Goal: Task Accomplishment & Management: Use online tool/utility

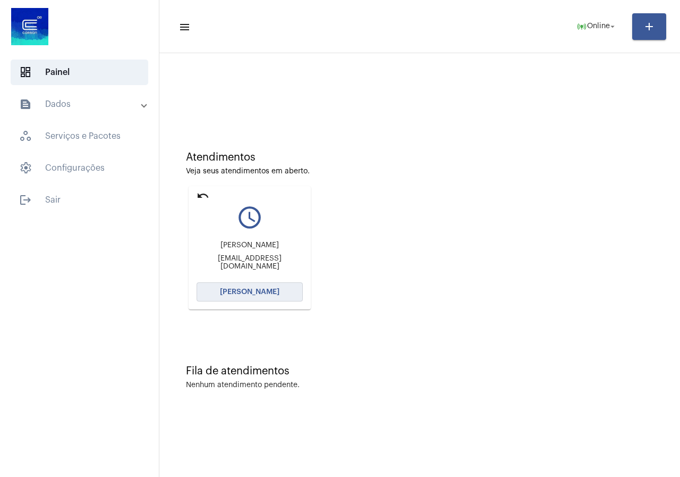
click at [274, 298] on button "[PERSON_NAME]" at bounding box center [250, 291] width 106 height 19
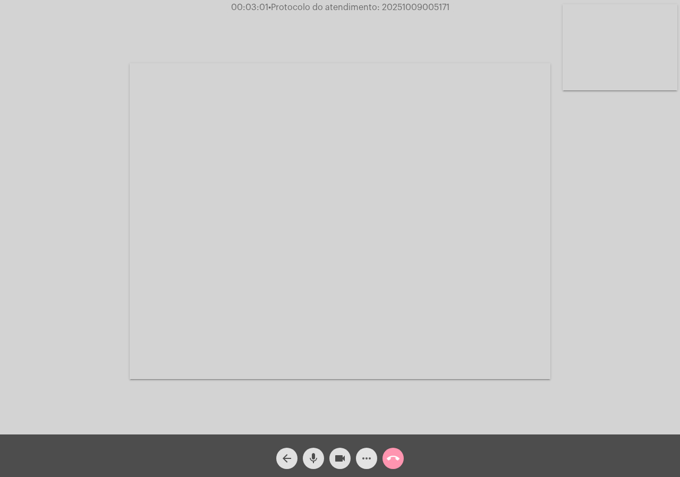
click at [366, 457] on mat-icon "more_horiz" at bounding box center [366, 458] width 13 height 13
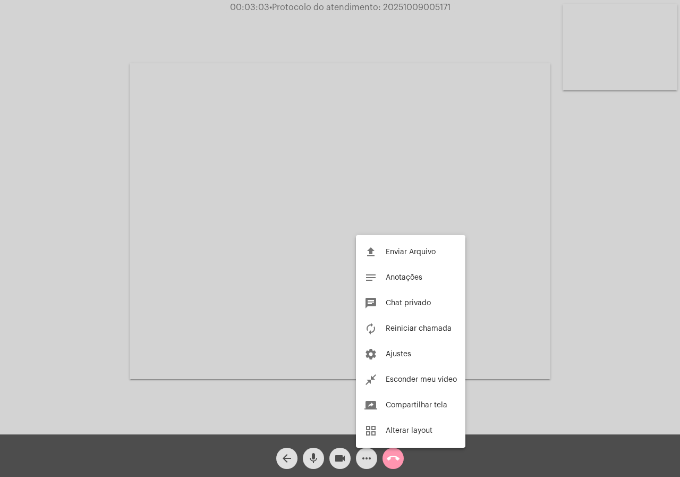
click at [37, 256] on div at bounding box center [340, 238] width 680 height 477
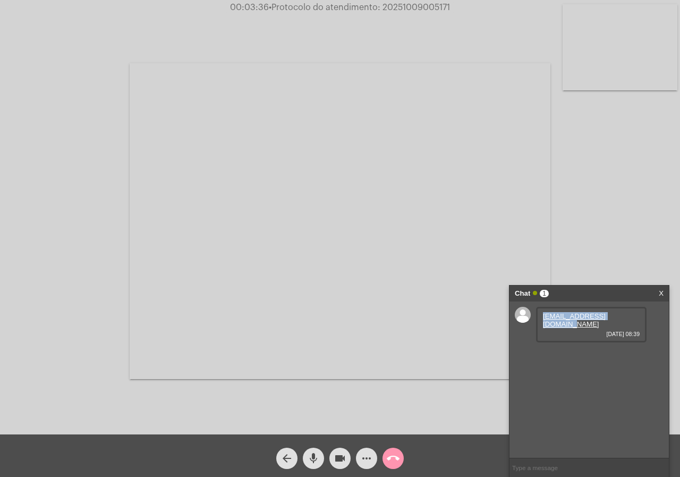
drag, startPoint x: 628, startPoint y: 315, endPoint x: 535, endPoint y: 319, distance: 93.1
click at [535, 319] on div "fer.galvani@hotmail.com 09/10/2025 08:39" at bounding box center [589, 379] width 159 height 156
copy div "[EMAIL_ADDRESS][PERSON_NAME][DOMAIN_NAME]"
click at [372, 453] on mat-icon "more_horiz" at bounding box center [366, 458] width 13 height 13
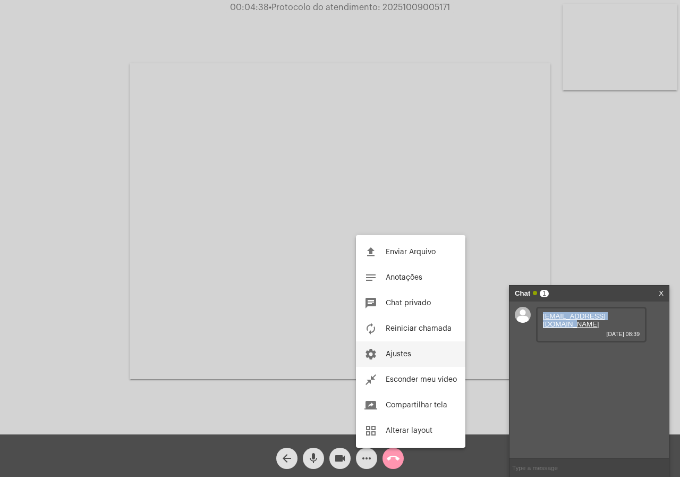
click at [403, 350] on button "settings Ajustes" at bounding box center [410, 354] width 109 height 26
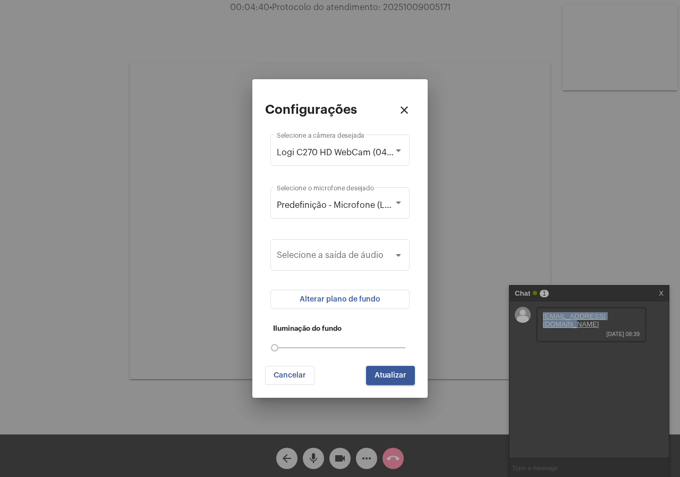
click at [387, 300] on button "Alterar plano de fundo" at bounding box center [339, 299] width 139 height 19
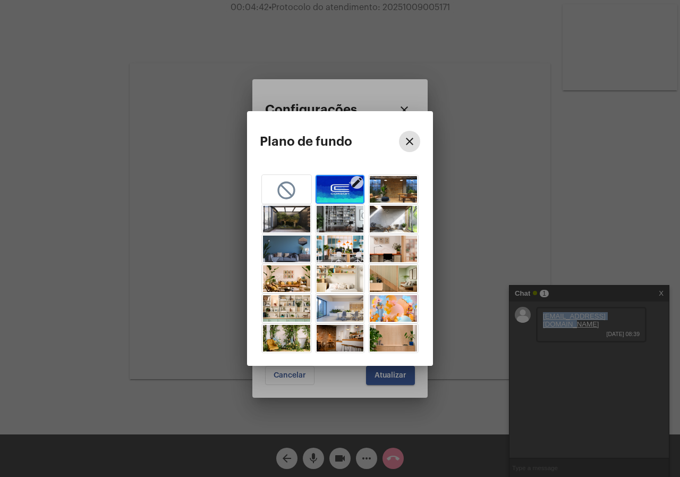
click at [336, 189] on img "button" at bounding box center [340, 189] width 47 height 27
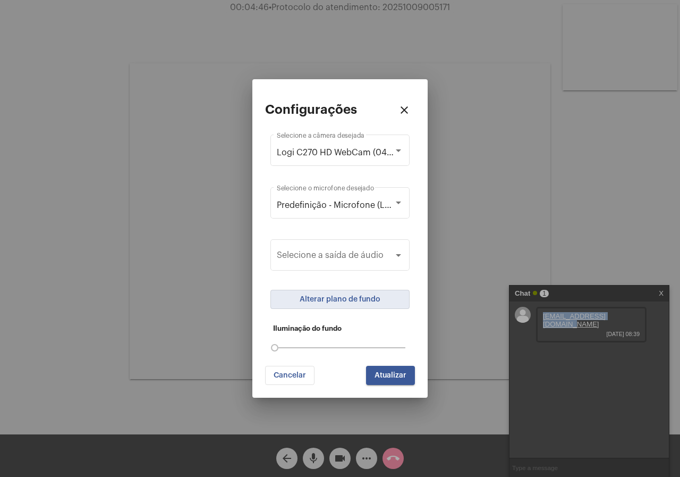
click at [394, 379] on button "Atualizar" at bounding box center [390, 375] width 49 height 19
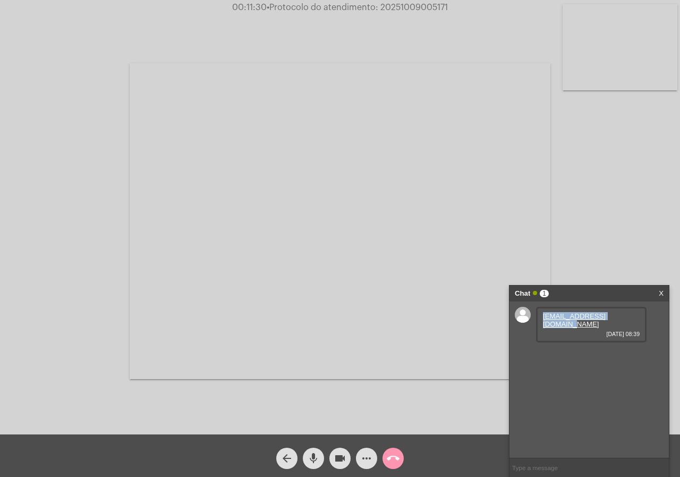
click at [339, 461] on mat-icon "videocam" at bounding box center [340, 458] width 13 height 13
click at [343, 457] on mat-icon "videocam_off" at bounding box center [340, 458] width 13 height 13
click at [367, 450] on span "more_horiz" at bounding box center [366, 457] width 13 height 21
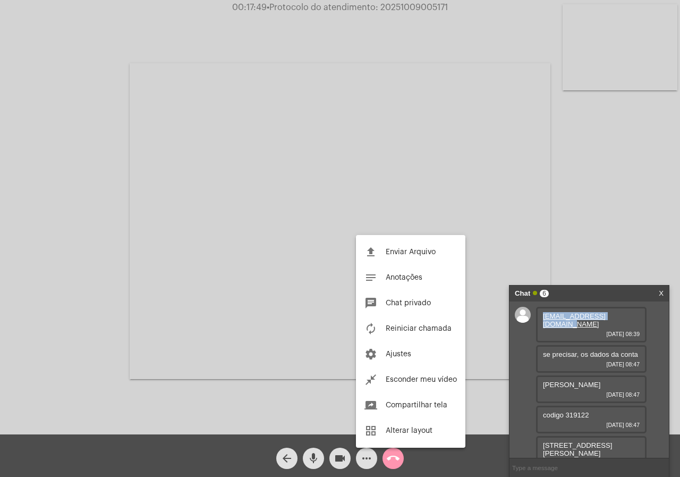
click at [0, 250] on div at bounding box center [340, 238] width 680 height 477
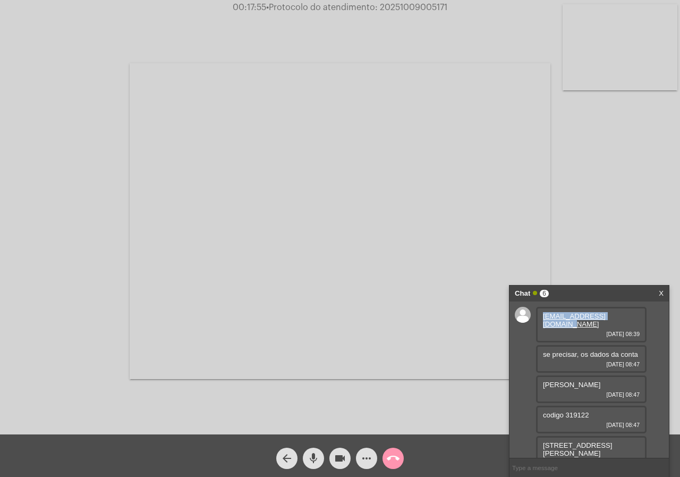
click at [364, 459] on mat-icon "more_horiz" at bounding box center [366, 458] width 13 height 13
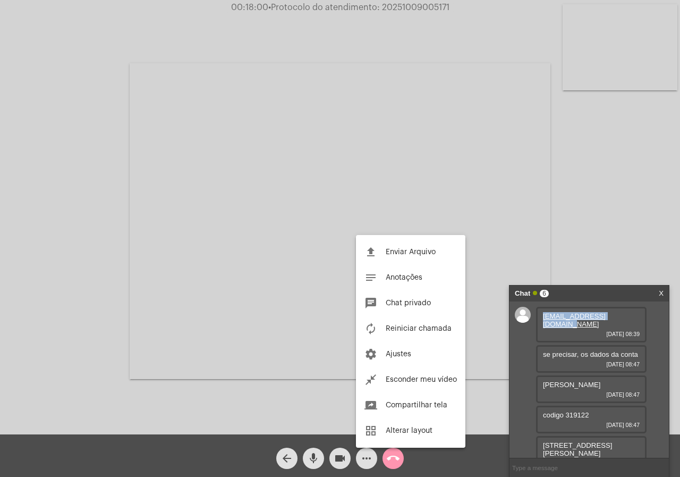
click at [92, 226] on div at bounding box center [340, 238] width 680 height 477
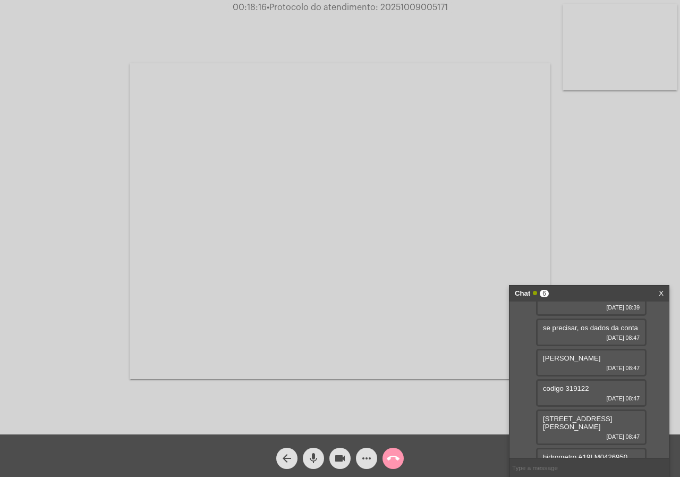
scroll to position [28, 0]
click at [374, 456] on button "more_horiz" at bounding box center [366, 457] width 21 height 21
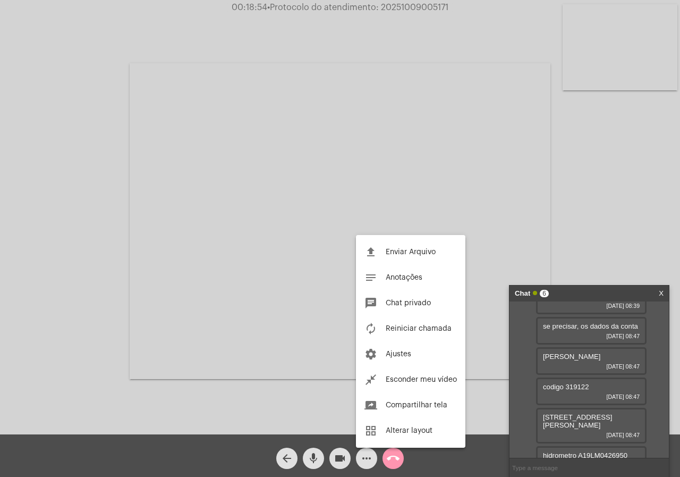
click at [48, 319] on div at bounding box center [340, 238] width 680 height 477
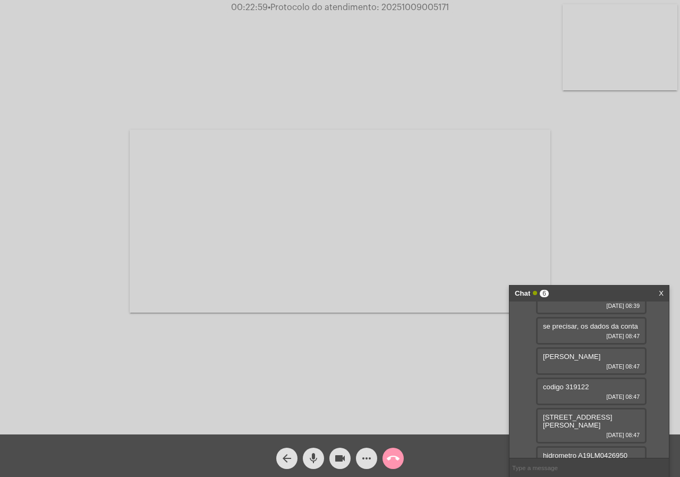
click at [338, 454] on mat-icon "videocam" at bounding box center [340, 458] width 13 height 13
click at [369, 461] on mat-icon "more_horiz" at bounding box center [366, 458] width 13 height 13
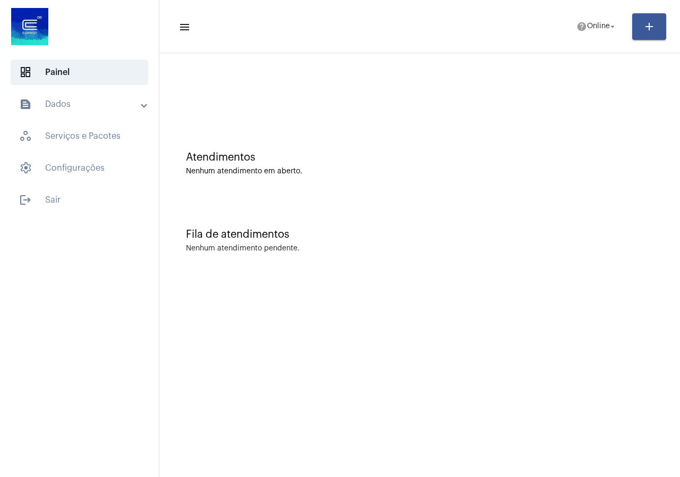
drag, startPoint x: 598, startPoint y: 43, endPoint x: 583, endPoint y: 12, distance: 34.7
click at [598, 43] on mat-toolbar-row "menu help Online arrow_drop_down add" at bounding box center [419, 27] width 521 height 34
click at [583, 12] on mat-toolbar-row "menu help Online arrow_drop_down add" at bounding box center [419, 27] width 521 height 34
click at [583, 15] on mat-toolbar-row "menu help Online arrow_drop_down add" at bounding box center [419, 27] width 521 height 34
drag, startPoint x: 583, startPoint y: 20, endPoint x: 587, endPoint y: 35, distance: 15.3
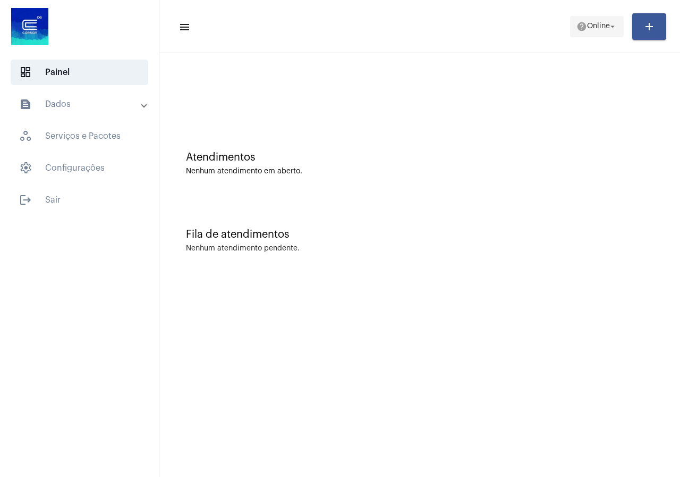
click at [583, 20] on span "help Online arrow_drop_down" at bounding box center [596, 25] width 41 height 19
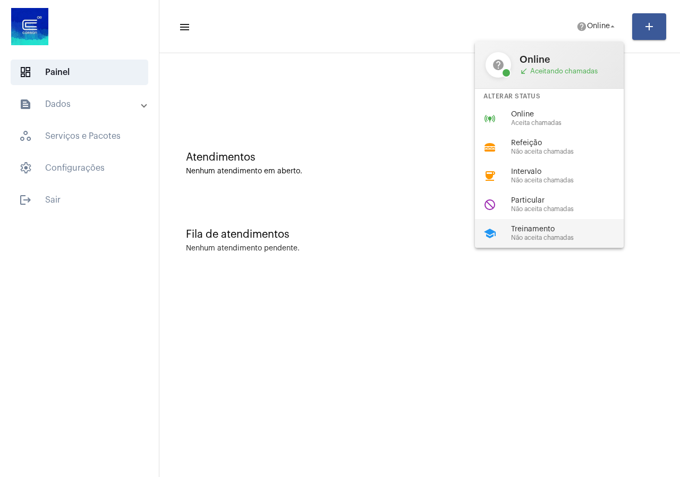
click at [521, 247] on div "school Treinamento Não aceita chamadas" at bounding box center [558, 233] width 166 height 29
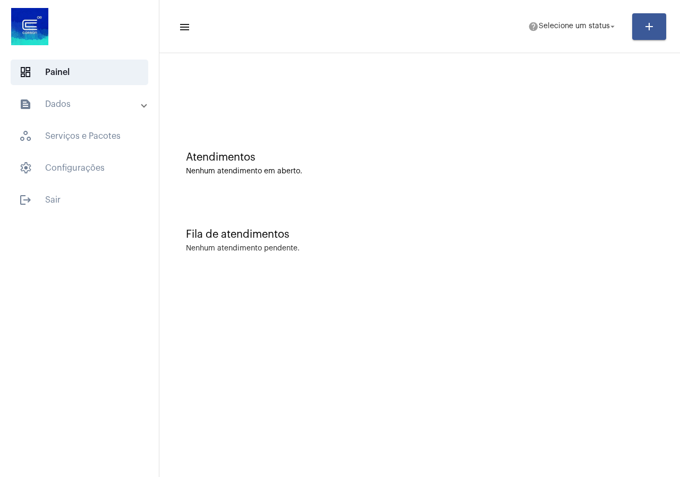
click at [94, 100] on mat-panel-title "text_snippet_outlined Dados" at bounding box center [80, 104] width 123 height 13
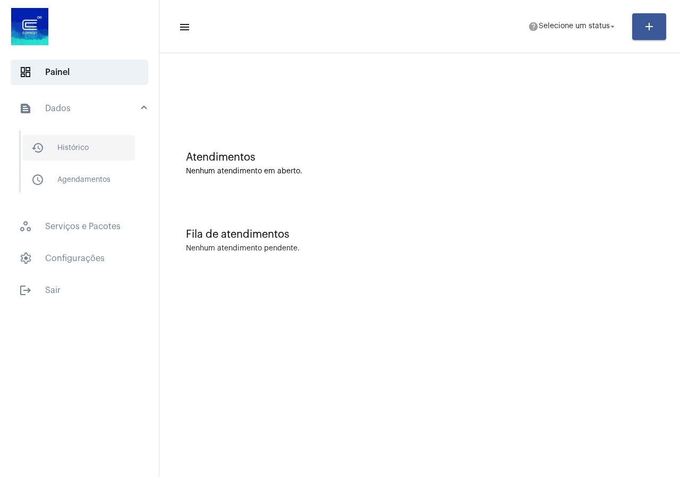
click at [94, 143] on span "history_outlined Histórico" at bounding box center [79, 148] width 112 height 26
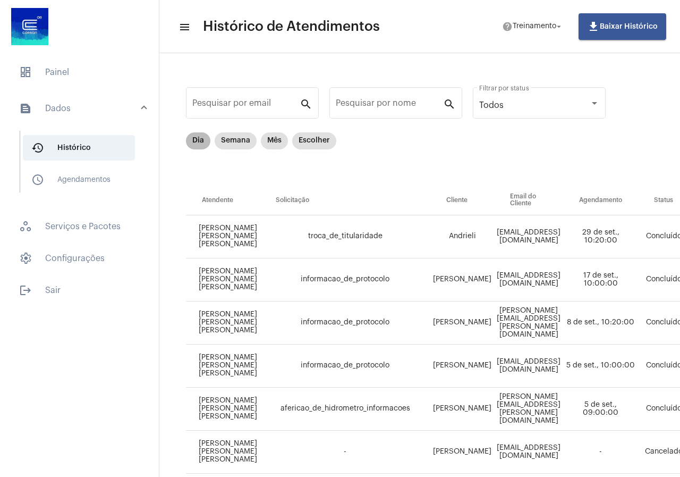
click at [188, 141] on mat-chip "Dia" at bounding box center [198, 140] width 24 height 17
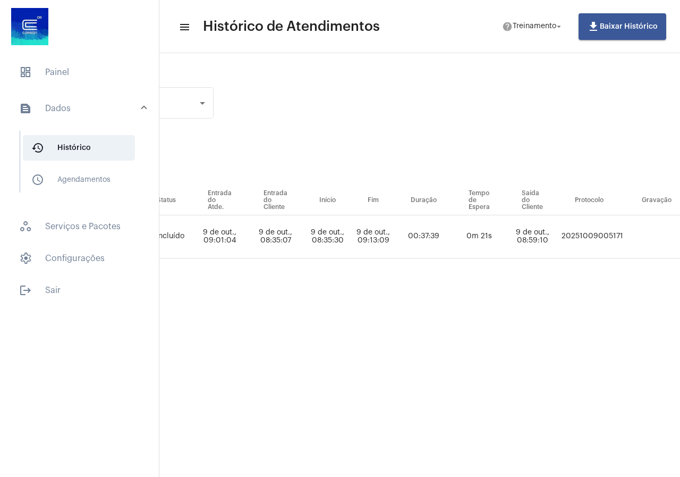
scroll to position [0, 404]
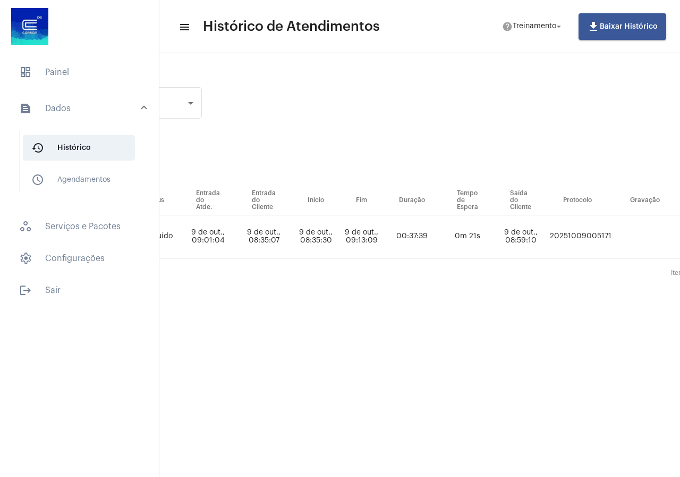
click at [582, 239] on td "20251009005171" at bounding box center [580, 236] width 67 height 43
copy td "20251009005171"
click at [117, 79] on span "dashboard Painel" at bounding box center [80, 73] width 138 height 26
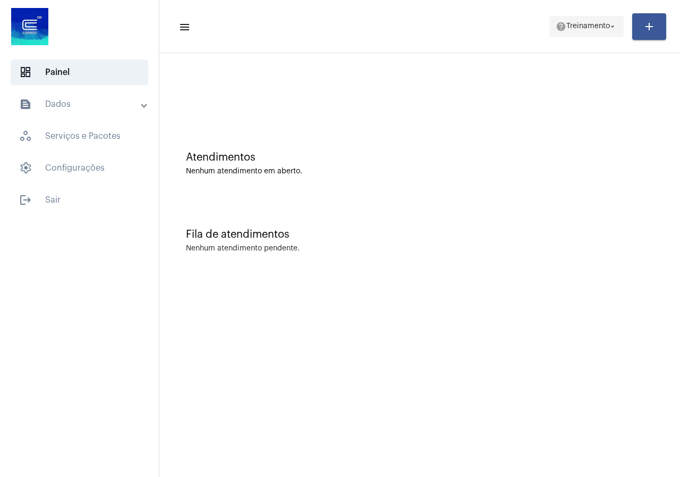
click at [556, 26] on mat-icon "help" at bounding box center [561, 26] width 11 height 11
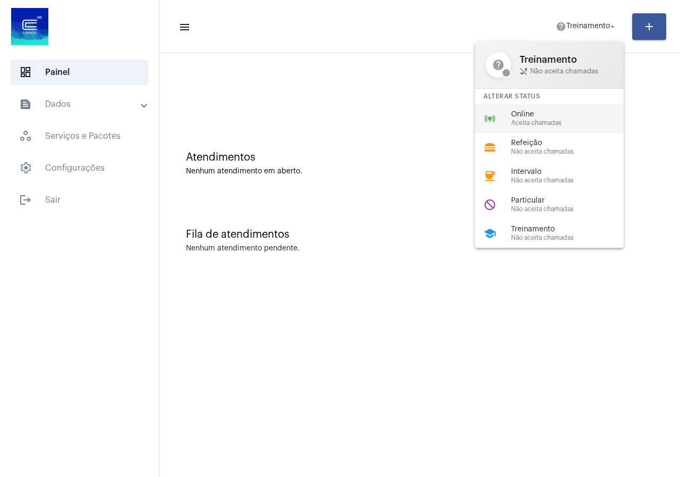
click at [543, 115] on span "Online" at bounding box center [571, 115] width 121 height 8
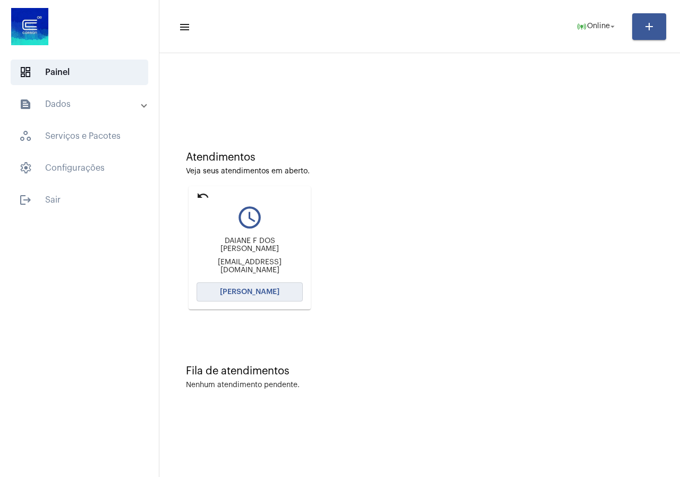
click at [221, 295] on button "Abrir Chamada" at bounding box center [250, 291] width 106 height 19
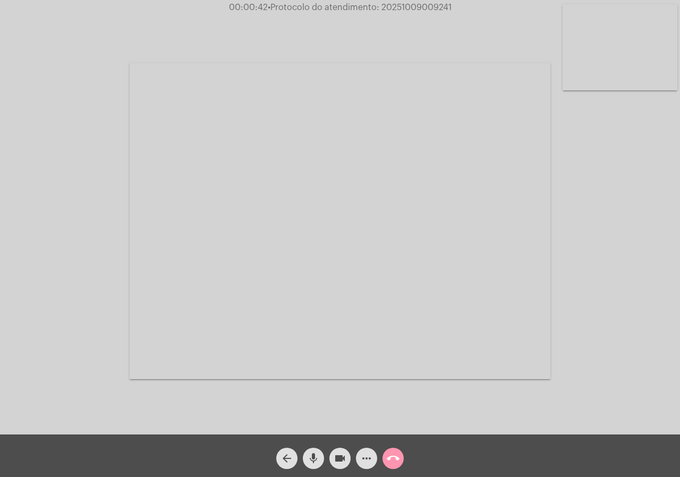
click at [342, 461] on mat-icon "videocam" at bounding box center [340, 458] width 13 height 13
click at [342, 461] on mat-icon "videocam_off" at bounding box center [340, 458] width 13 height 13
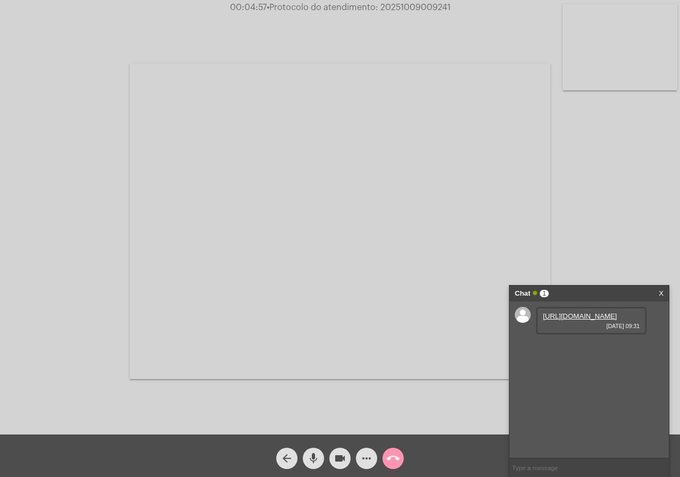
click at [596, 320] on link "https://neft-transfer-bucket.s3.amazonaws.com/temp-8ad60372-d7e0-6d1c-1710-ca3c…" at bounding box center [580, 316] width 74 height 8
drag, startPoint x: 568, startPoint y: 401, endPoint x: 569, endPoint y: 395, distance: 5.4
click at [568, 364] on div "https://neft-transfer-bucket.s3.amazonaws.com/temp-d5321b4e-d855-7448-969d-eb2a…" at bounding box center [591, 351] width 111 height 28
click at [569, 350] on link "https://neft-transfer-bucket.s3.amazonaws.com/temp-d5321b4e-d855-7448-969d-eb2a…" at bounding box center [580, 346] width 74 height 8
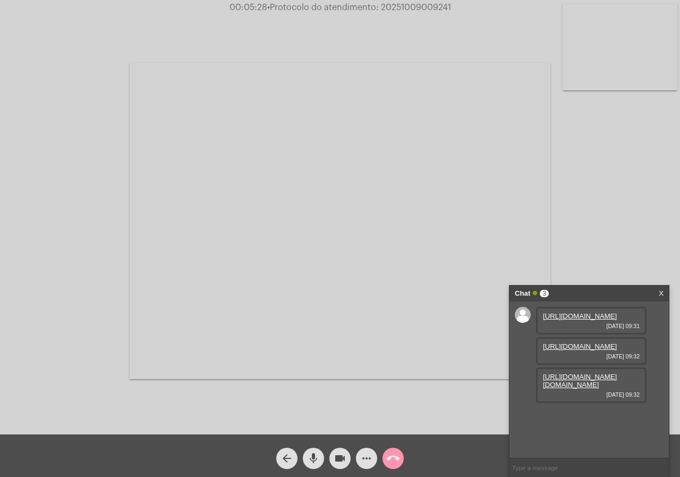
click at [574, 388] on link "https://neft-transfer-bucket.s3.amazonaws.com/temp-54d1ddad-e1b1-6d42-584e-c9bf…" at bounding box center [580, 380] width 74 height 16
click at [595, 419] on link "https://neft-transfer-bucket.s3.amazonaws.com/temp-04c7280d-ed4e-f23e-97c9-ec04…" at bounding box center [580, 415] width 74 height 8
click at [344, 455] on mat-icon "videocam" at bounding box center [340, 458] width 13 height 13
click at [331, 454] on button "videocam_off" at bounding box center [339, 457] width 21 height 21
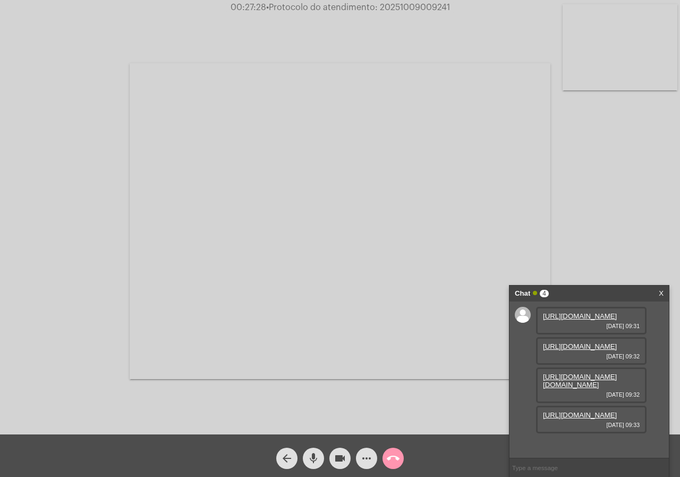
click at [400, 12] on span "00:27:28 • Protocolo do atendimento: 20251009009241" at bounding box center [340, 7] width 228 height 11
click at [400, 11] on span "• Protocolo do atendimento: 20251009009241" at bounding box center [358, 7] width 184 height 9
click at [401, 62] on div at bounding box center [340, 220] width 421 height 431
click at [408, 5] on span "• Protocolo do atendimento: 20251009009241" at bounding box center [358, 7] width 184 height 9
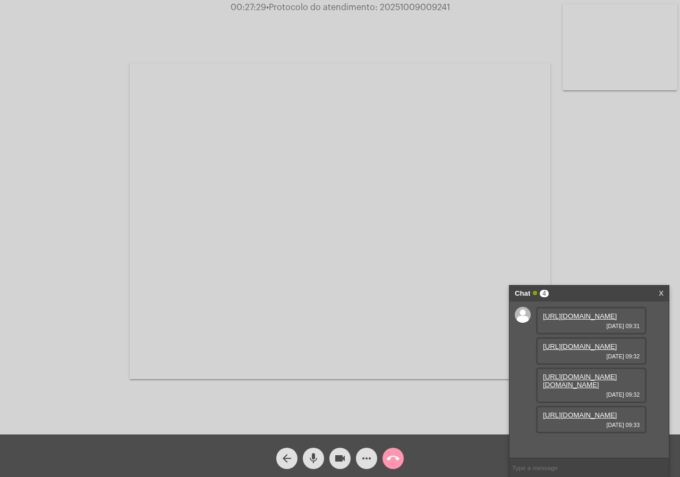
click at [408, 5] on span "• Protocolo do atendimento: 20251009009241" at bounding box center [358, 7] width 184 height 9
copy span "20251009009241"
click at [401, 454] on button "call_end" at bounding box center [393, 457] width 21 height 21
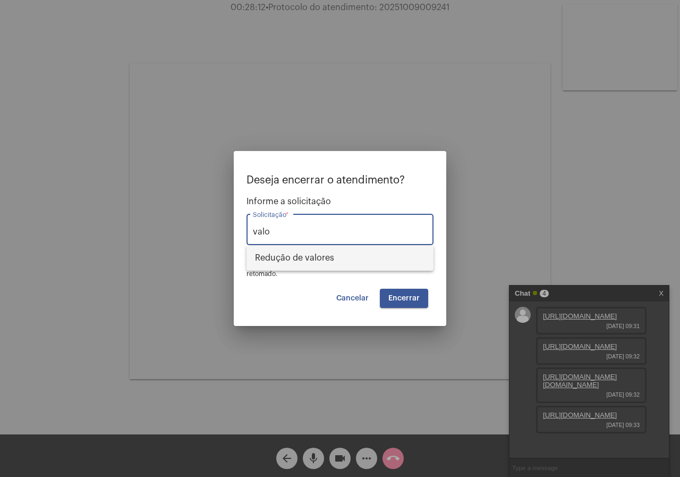
click at [353, 264] on span "Redução de valores" at bounding box center [340, 258] width 170 height 26
type input "Redução de valores"
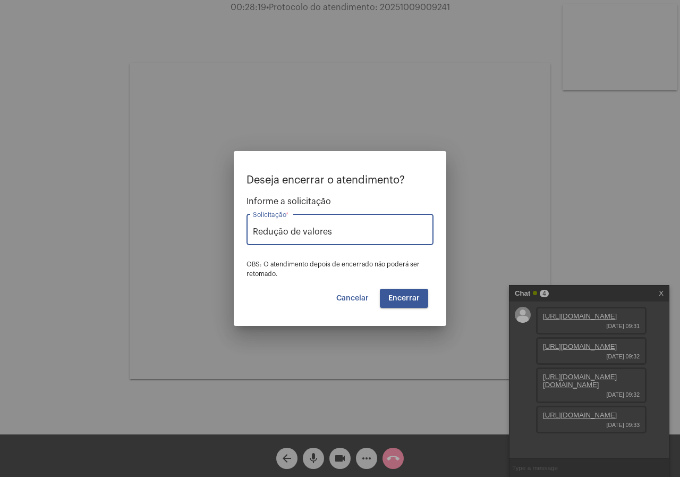
click at [394, 296] on span "Encerrar" at bounding box center [403, 297] width 31 height 7
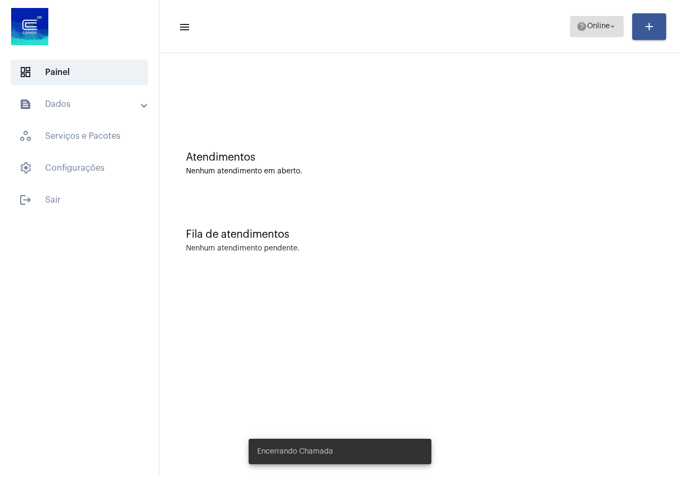
click at [600, 16] on button "help Online arrow_drop_down" at bounding box center [597, 26] width 54 height 21
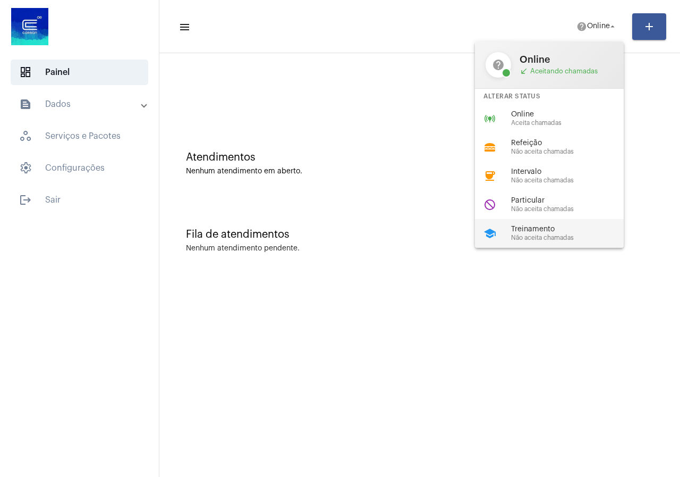
click at [508, 231] on div "school Treinamento Não aceita chamadas" at bounding box center [558, 233] width 166 height 29
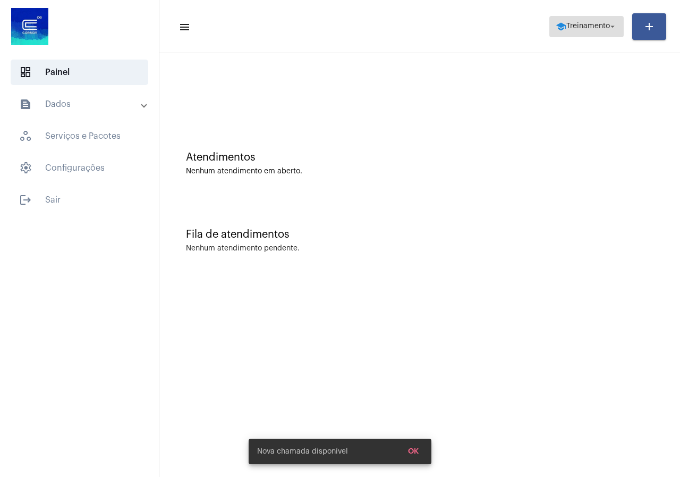
click at [584, 28] on span "Treinamento" at bounding box center [588, 26] width 44 height 7
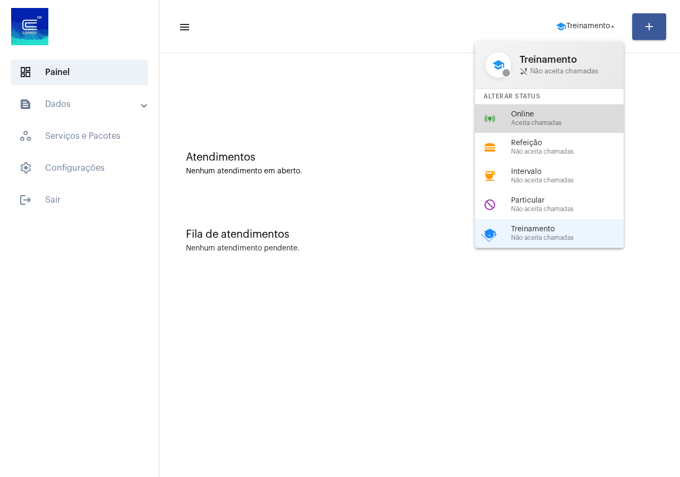
click at [539, 120] on span "Aceita chamadas" at bounding box center [571, 123] width 121 height 7
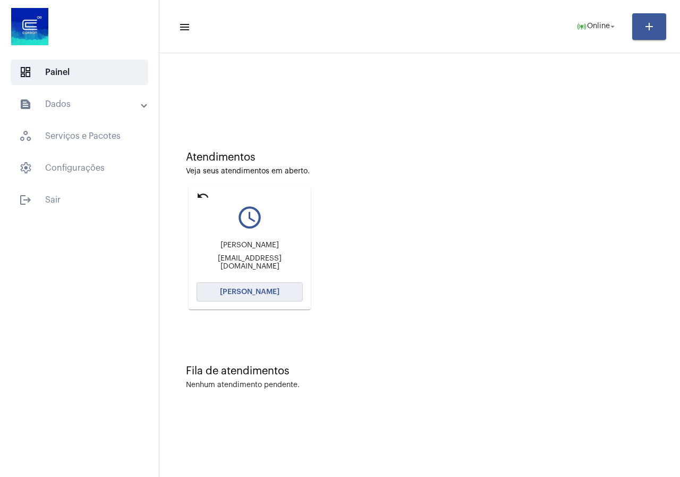
click at [223, 299] on button "Abrir Chamada" at bounding box center [250, 291] width 106 height 19
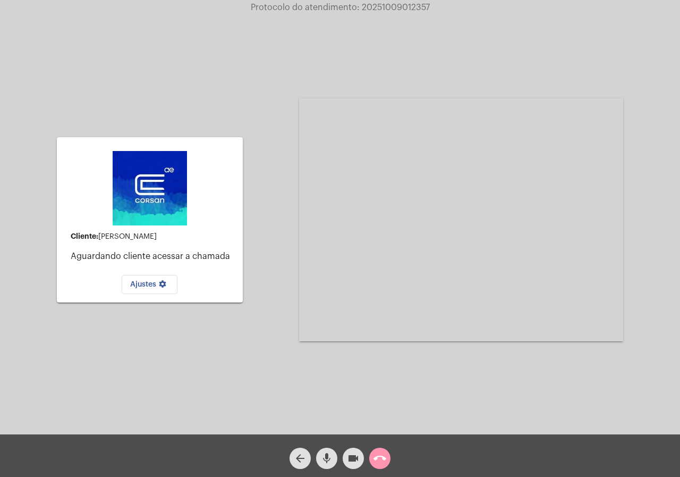
click at [383, 466] on span "call_end" at bounding box center [380, 457] width 13 height 21
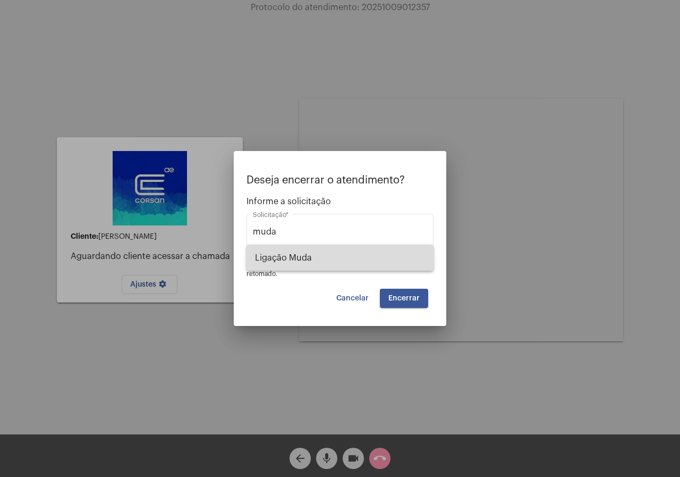
click at [406, 268] on span "Ligação Muda" at bounding box center [340, 258] width 170 height 26
type input "Ligação Muda"
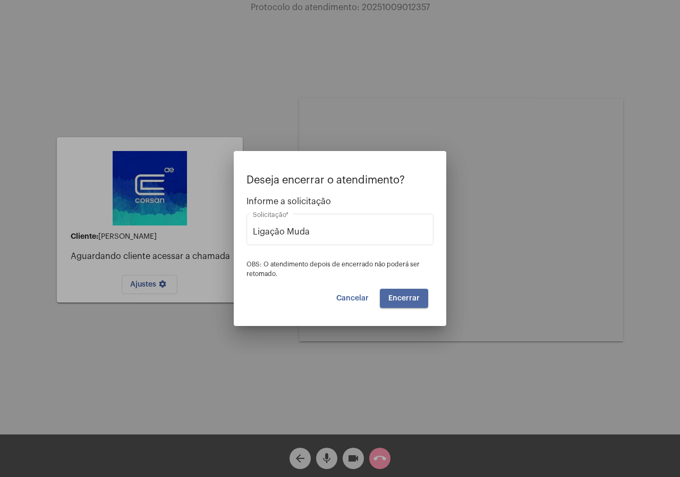
click at [405, 290] on button "Encerrar" at bounding box center [404, 298] width 48 height 19
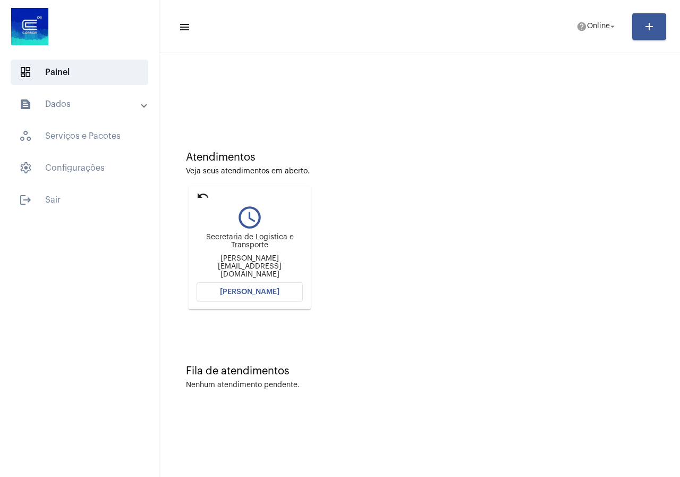
click at [278, 298] on button "Abrir Chamada" at bounding box center [250, 291] width 106 height 19
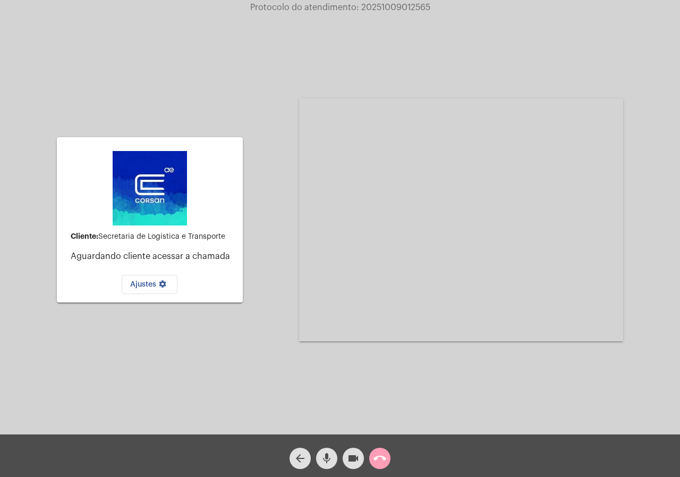
click at [372, 456] on button "call_end" at bounding box center [379, 457] width 21 height 21
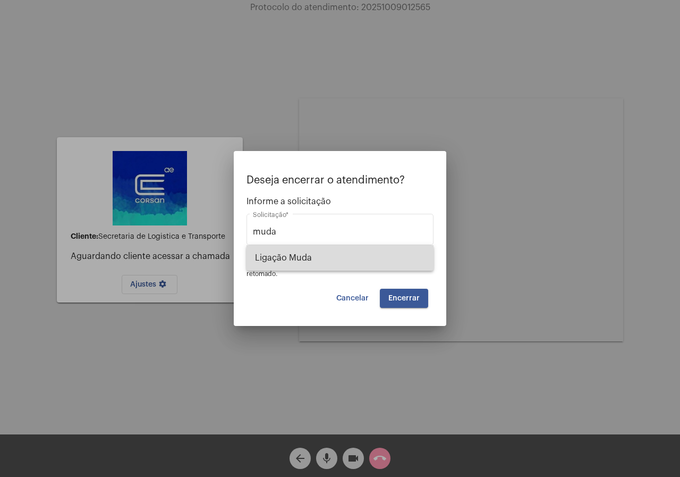
click at [270, 250] on span "Ligação Muda" at bounding box center [340, 258] width 170 height 26
type input "Ligação Muda"
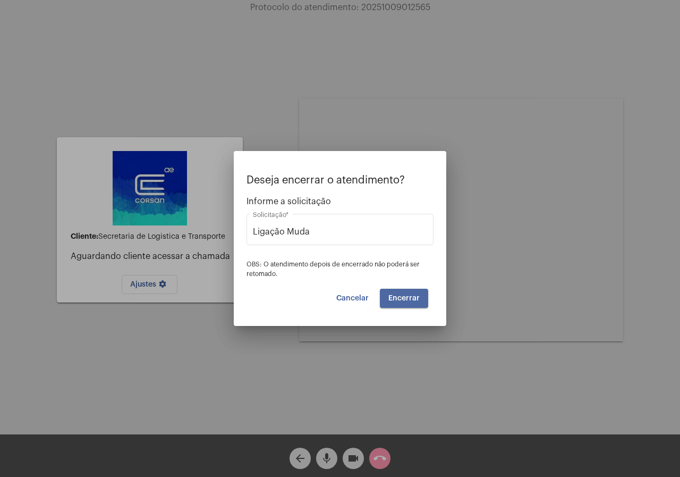
click at [412, 302] on button "Encerrar" at bounding box center [404, 298] width 48 height 19
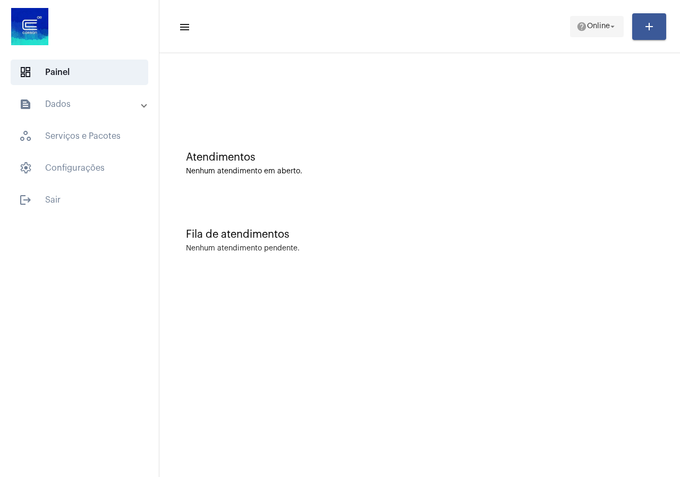
click at [587, 26] on span "Online" at bounding box center [598, 26] width 23 height 7
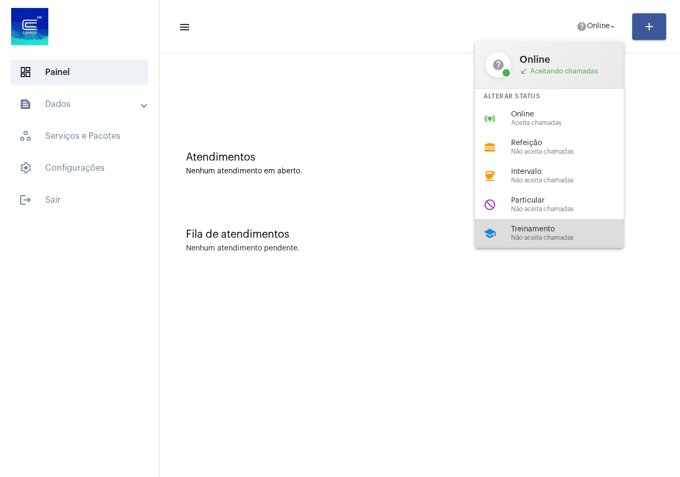
click at [505, 223] on div "school Treinamento Não aceita chamadas" at bounding box center [558, 233] width 166 height 29
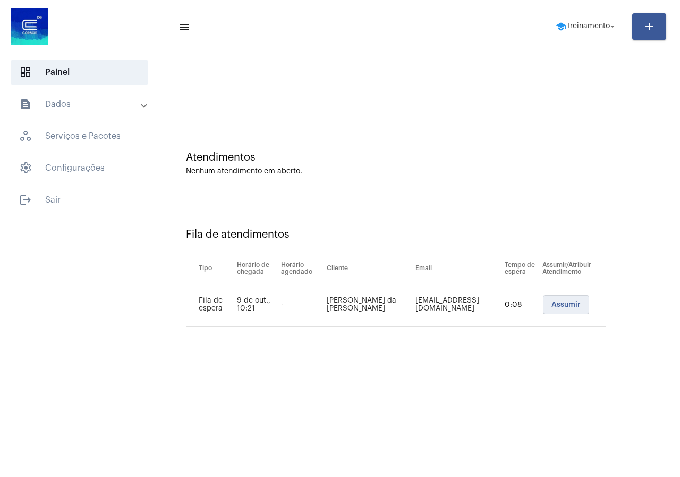
click at [547, 299] on button "Assumir" at bounding box center [566, 304] width 46 height 19
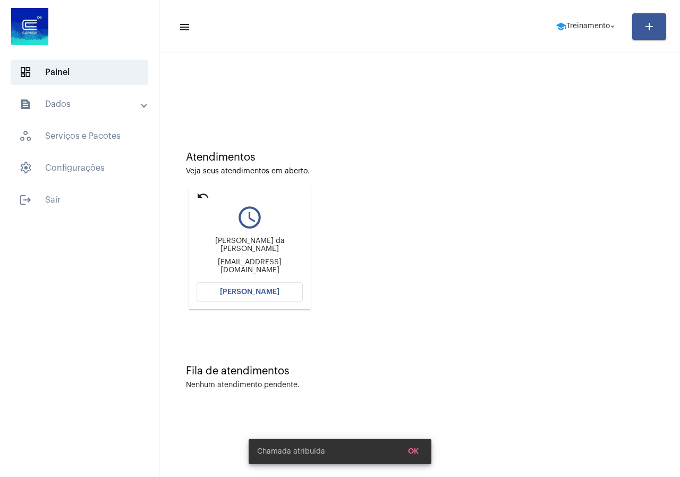
click at [228, 292] on span "Abrir Chamada" at bounding box center [250, 291] width 60 height 7
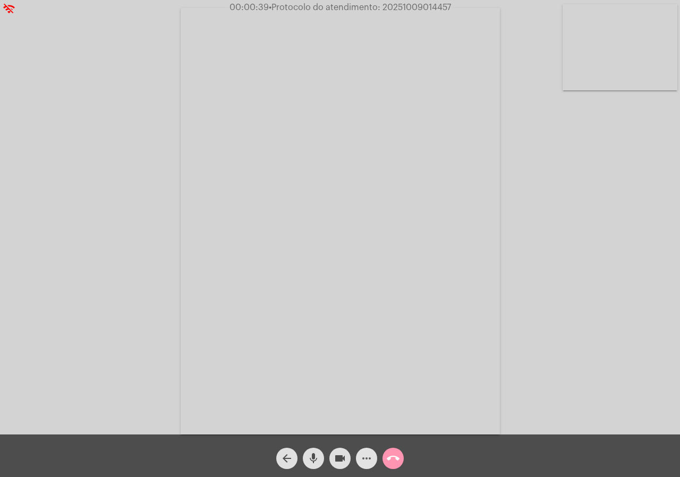
click at [369, 454] on mat-icon "more_horiz" at bounding box center [366, 458] width 13 height 13
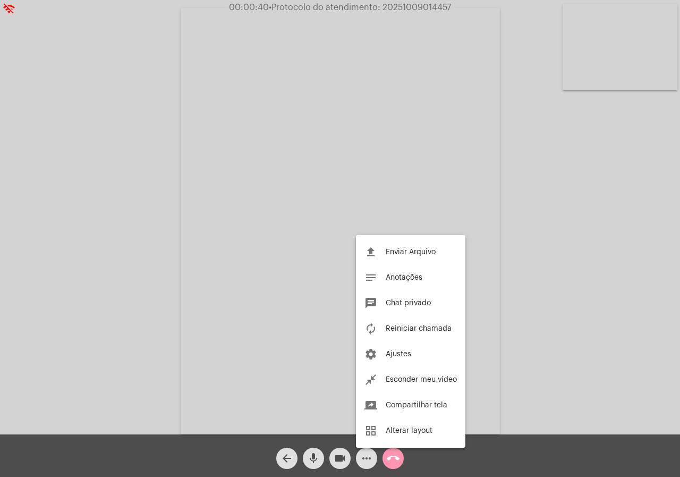
click at [39, 344] on div at bounding box center [340, 238] width 680 height 477
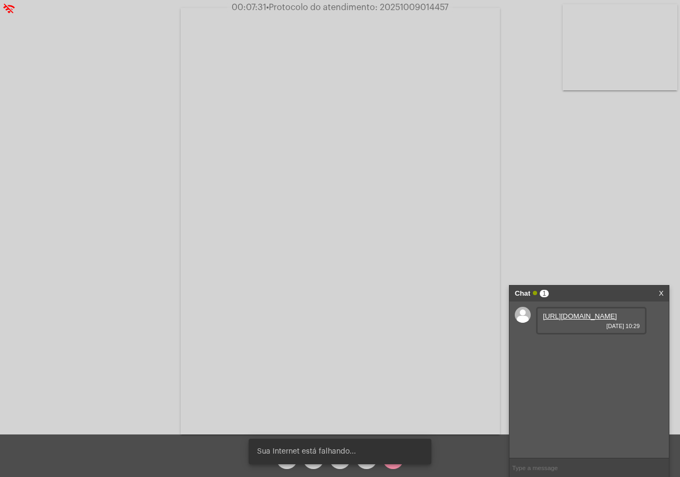
click at [563, 316] on link "https://neft-transfer-bucket.s3.amazonaws.com/temp-7138ec49-5df3-a829-8b6b-1cd0…" at bounding box center [580, 316] width 74 height 8
click at [563, 350] on link "https://neft-transfer-bucket.s3.amazonaws.com/temp-8de7c282-5a34-afc3-b99f-0d10…" at bounding box center [580, 346] width 74 height 8
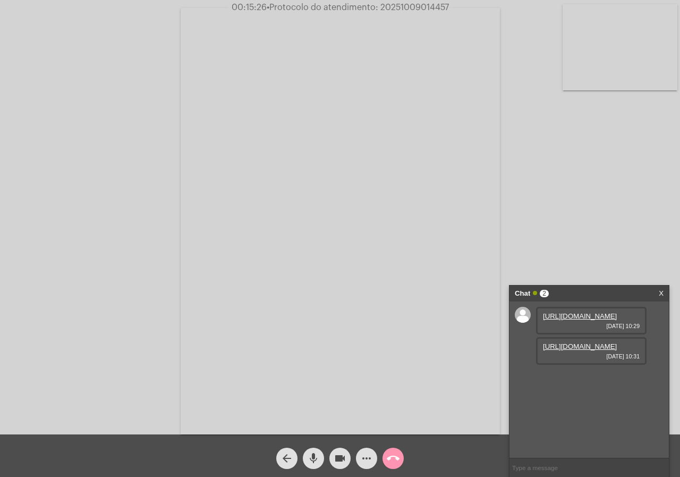
click at [543, 342] on link "https://neft-transfer-bucket.s3.amazonaws.com/temp-8de7c282-5a34-afc3-b99f-0d10…" at bounding box center [580, 346] width 74 height 8
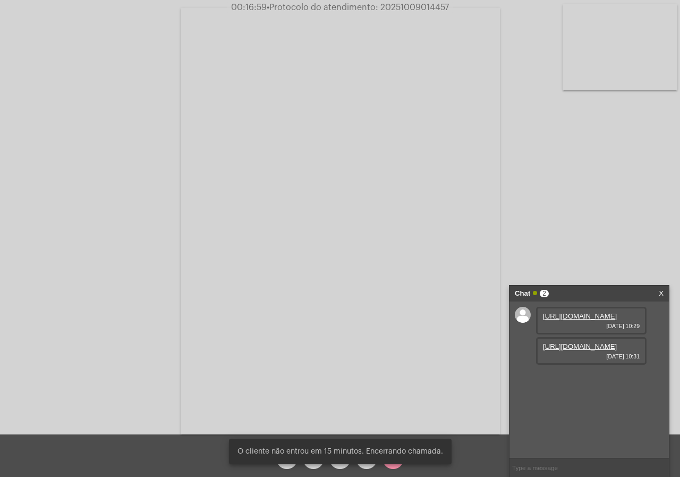
click at [396, 462] on snack-bar-container "O cliente não entrou em 15 minutos. Encerrando chamada." at bounding box center [340, 451] width 223 height 26
click at [395, 464] on div "O cliente não entrou em 15 minutos. Encerrando chamada." at bounding box center [340, 451] width 248 height 51
click at [393, 466] on div "O cliente não entrou em 15 minutos. Encerrando chamada." at bounding box center [340, 451] width 248 height 51
click at [396, 464] on div "O cliente não entrou em 15 minutos. Encerrando chamada." at bounding box center [340, 451] width 248 height 51
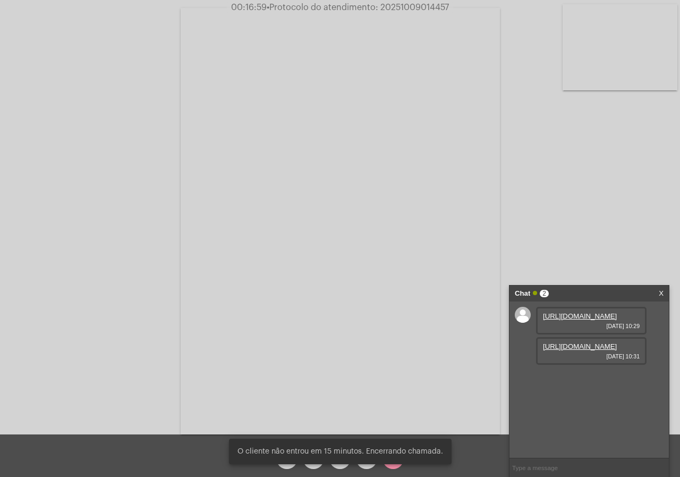
click at [396, 464] on div "O cliente não entrou em 15 minutos. Encerrando chamada." at bounding box center [340, 451] width 248 height 51
click at [392, 466] on div "O cliente não entrou em 15 minutos. Encerrando chamada." at bounding box center [340, 451] width 248 height 51
click at [397, 465] on div "O cliente não entrou em 15 minutos. Encerrando chamada." at bounding box center [340, 451] width 248 height 51
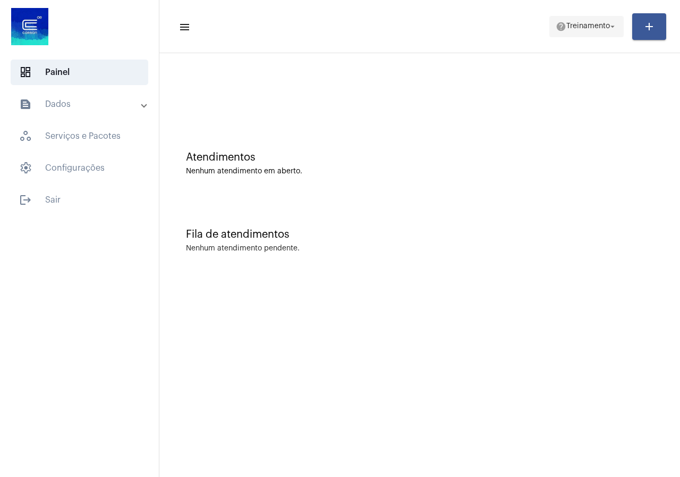
click at [591, 20] on span "help Treinamento arrow_drop_down" at bounding box center [587, 25] width 62 height 19
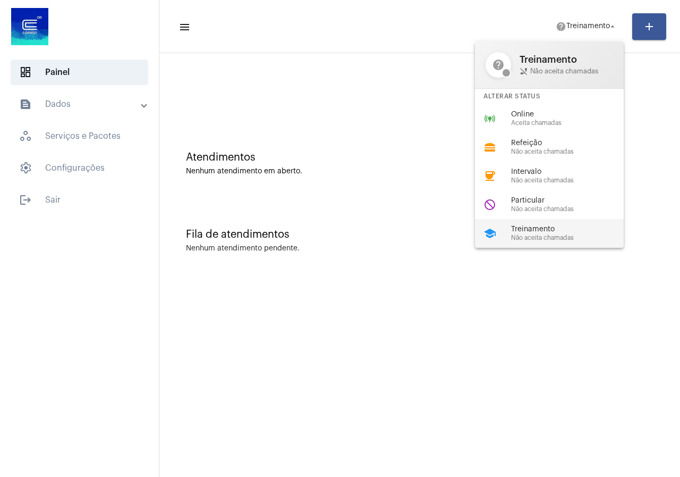
click at [557, 245] on div "school Treinamento Não aceita chamadas" at bounding box center [558, 233] width 166 height 29
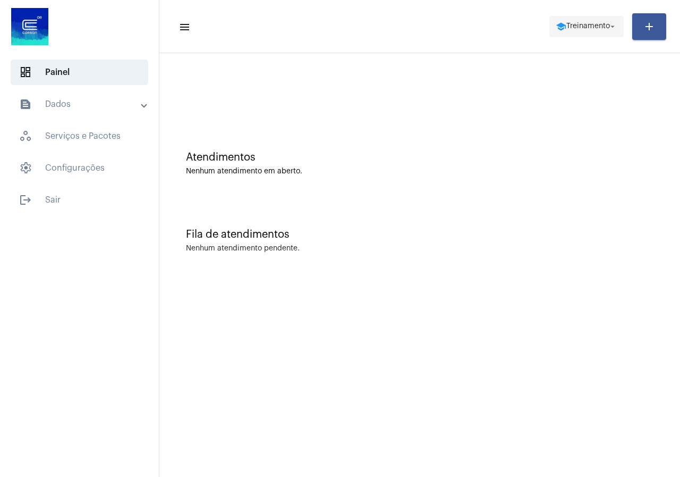
click at [599, 31] on span "school Treinamento arrow_drop_down" at bounding box center [587, 25] width 62 height 19
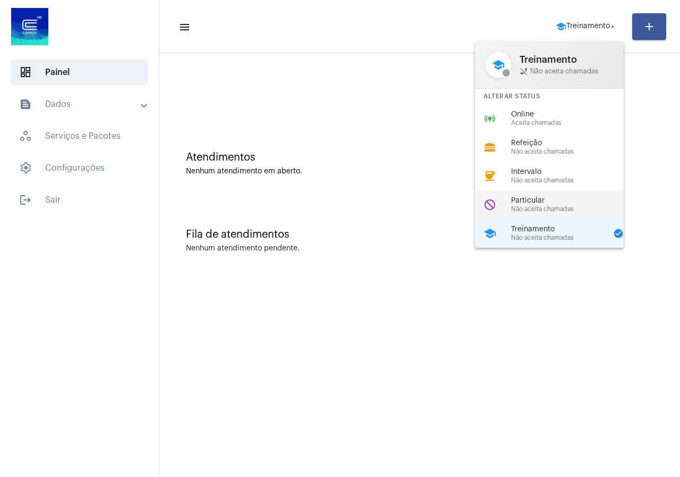
click at [542, 211] on span "Não aceita chamadas" at bounding box center [571, 209] width 121 height 7
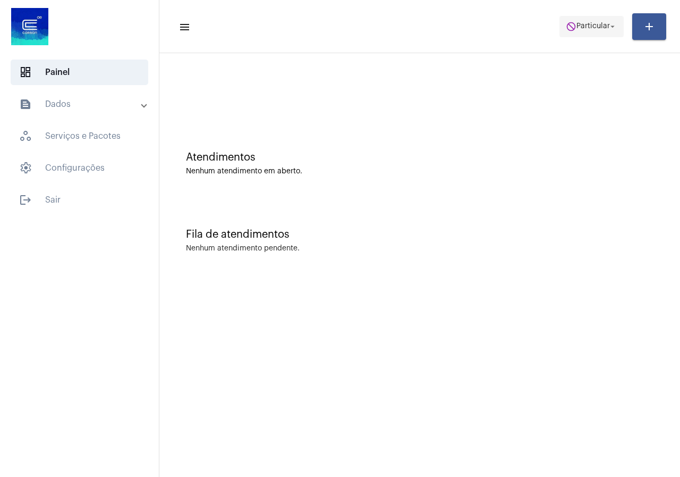
click at [601, 22] on span "do_not_disturb Particular arrow_drop_down" at bounding box center [592, 25] width 52 height 19
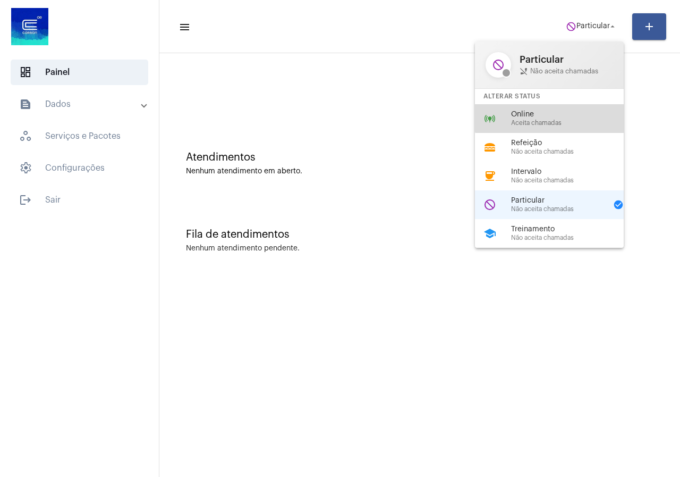
click at [555, 111] on span "Online" at bounding box center [571, 115] width 121 height 8
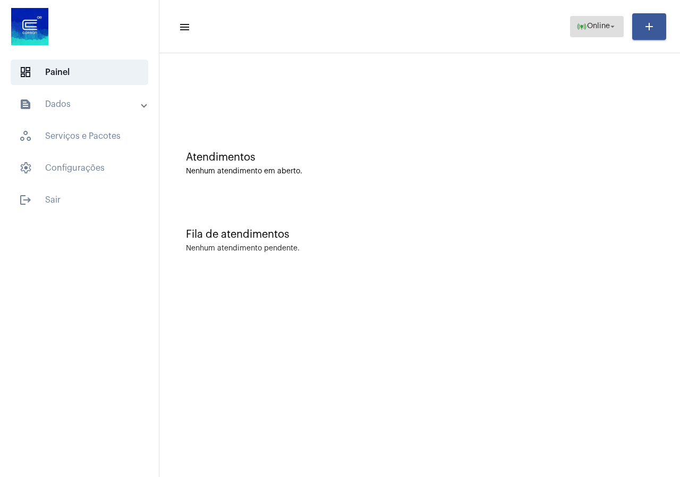
click at [594, 26] on span "Online" at bounding box center [598, 26] width 23 height 7
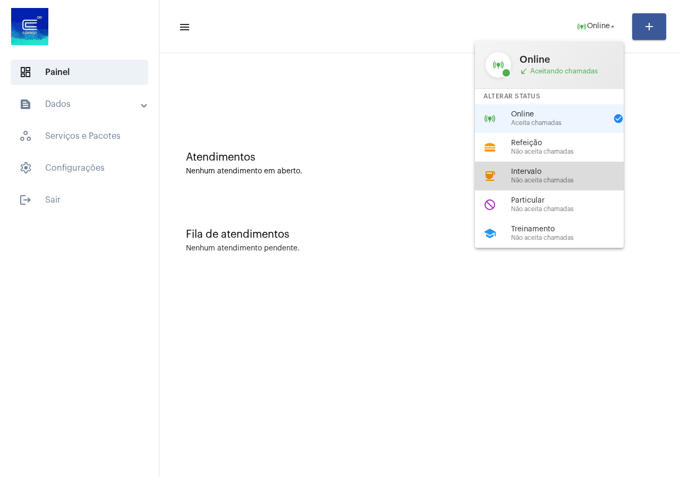
click at [591, 178] on span "Não aceita chamadas" at bounding box center [571, 180] width 121 height 7
